Goal: Information Seeking & Learning: Learn about a topic

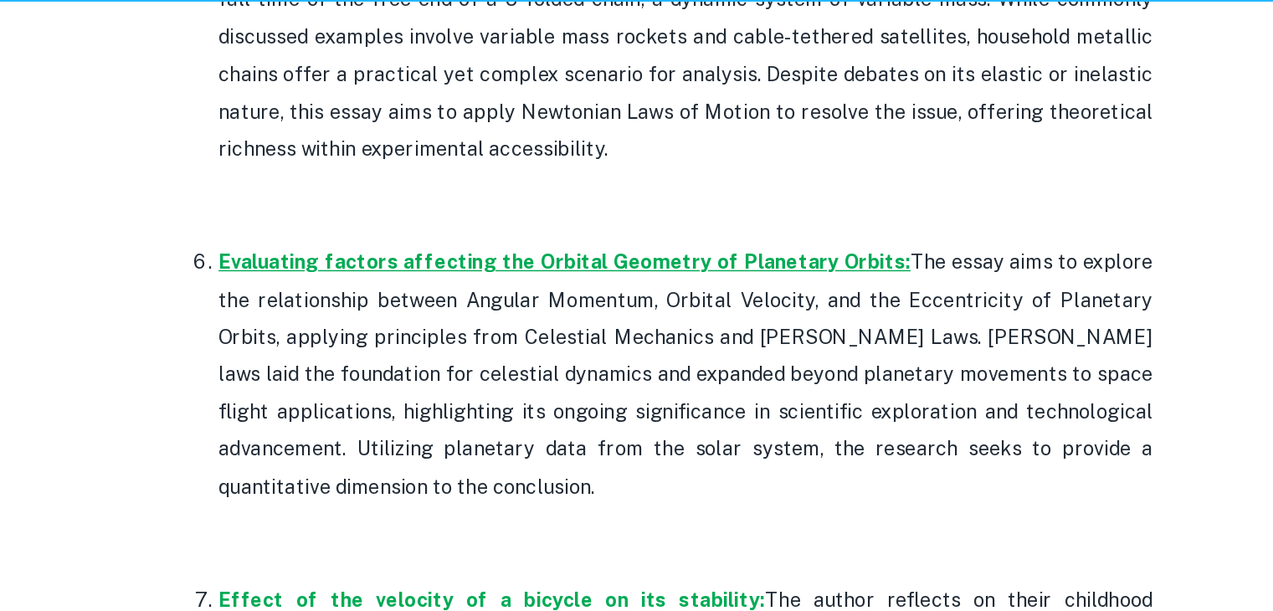
scroll to position [1671, 0]
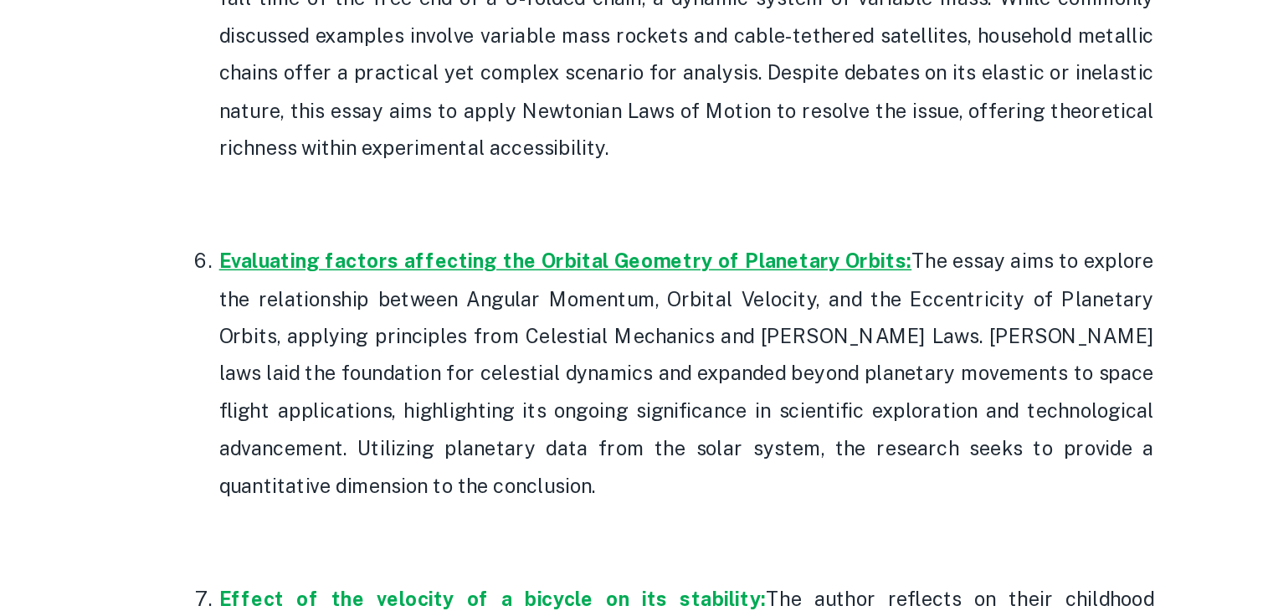
click at [582, 267] on strong "Evaluating factors affecting the Orbital Geometry of Planetary Orbits:" at bounding box center [571, 263] width 471 height 16
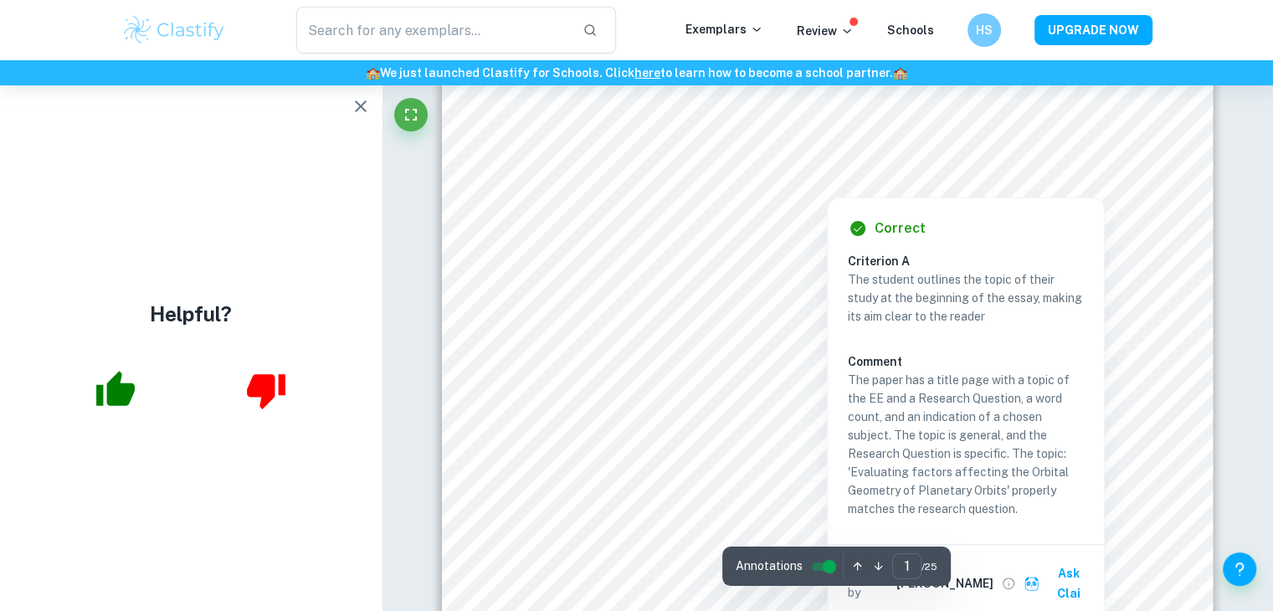
scroll to position [293, 0]
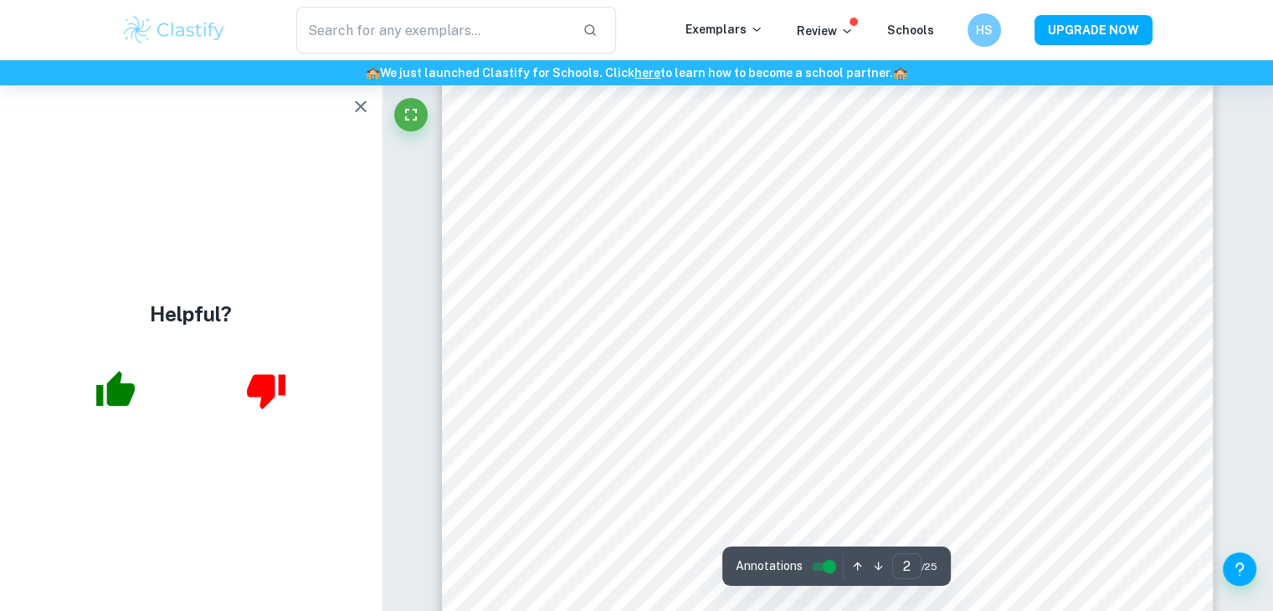
type input "3"
